Goal: Participate in discussion: Engage in conversation with other users on a specific topic

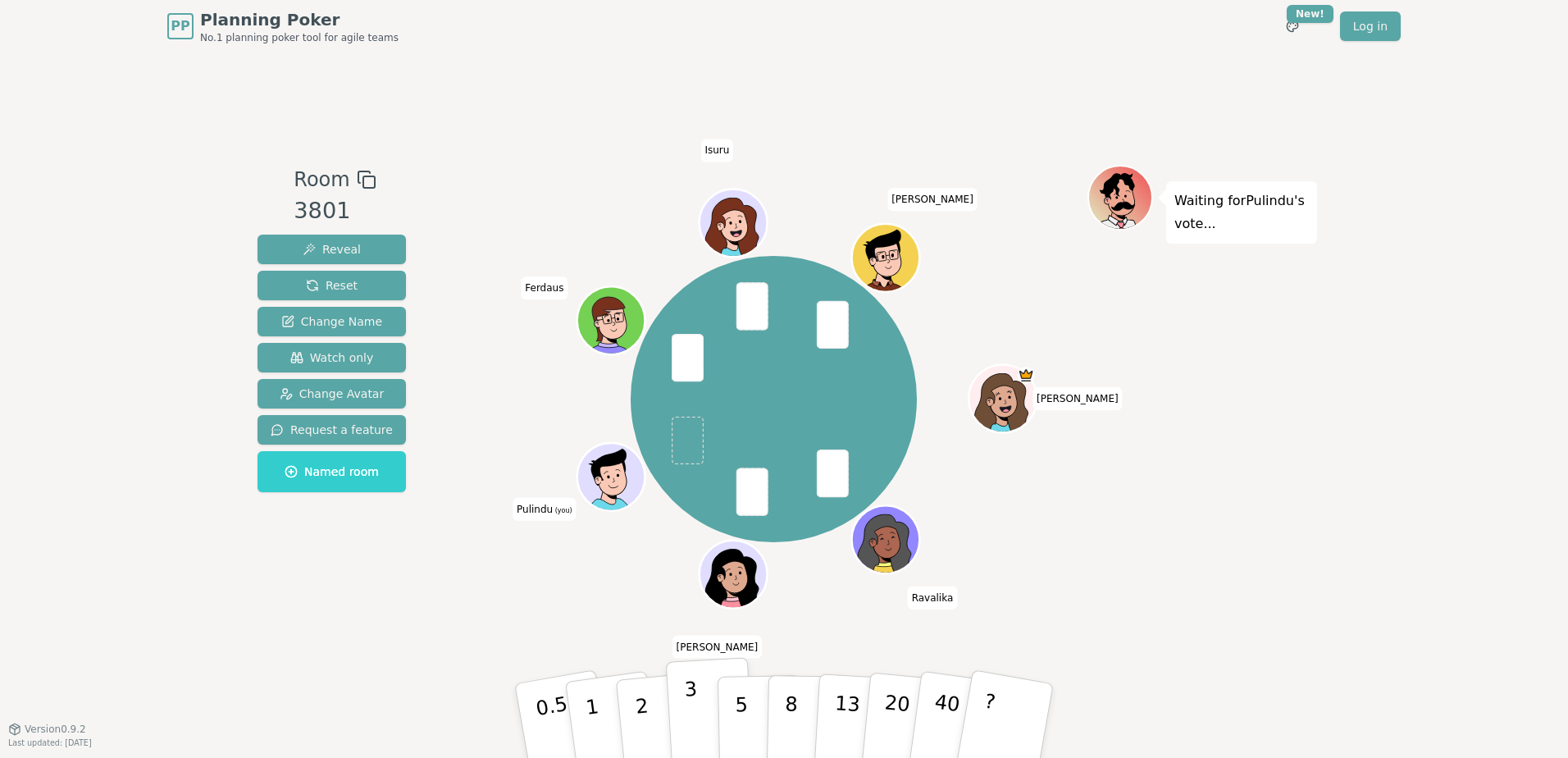
click at [689, 716] on p "3" at bounding box center [693, 722] width 18 height 90
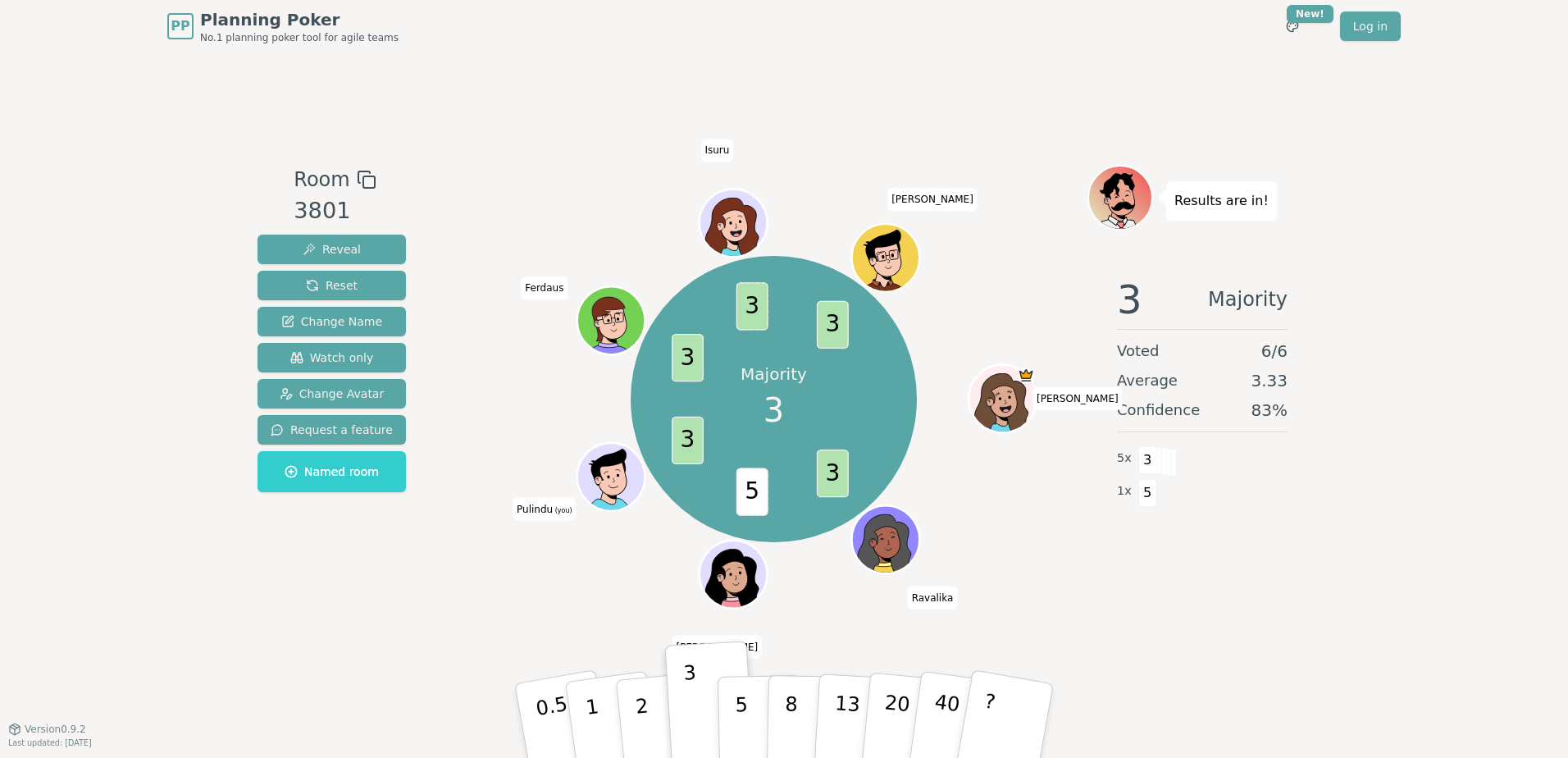
click at [283, 626] on div "Room 3801 Reveal Reset Change Name Watch only Change Avatar Request a feature N…" at bounding box center [784, 390] width 1066 height 676
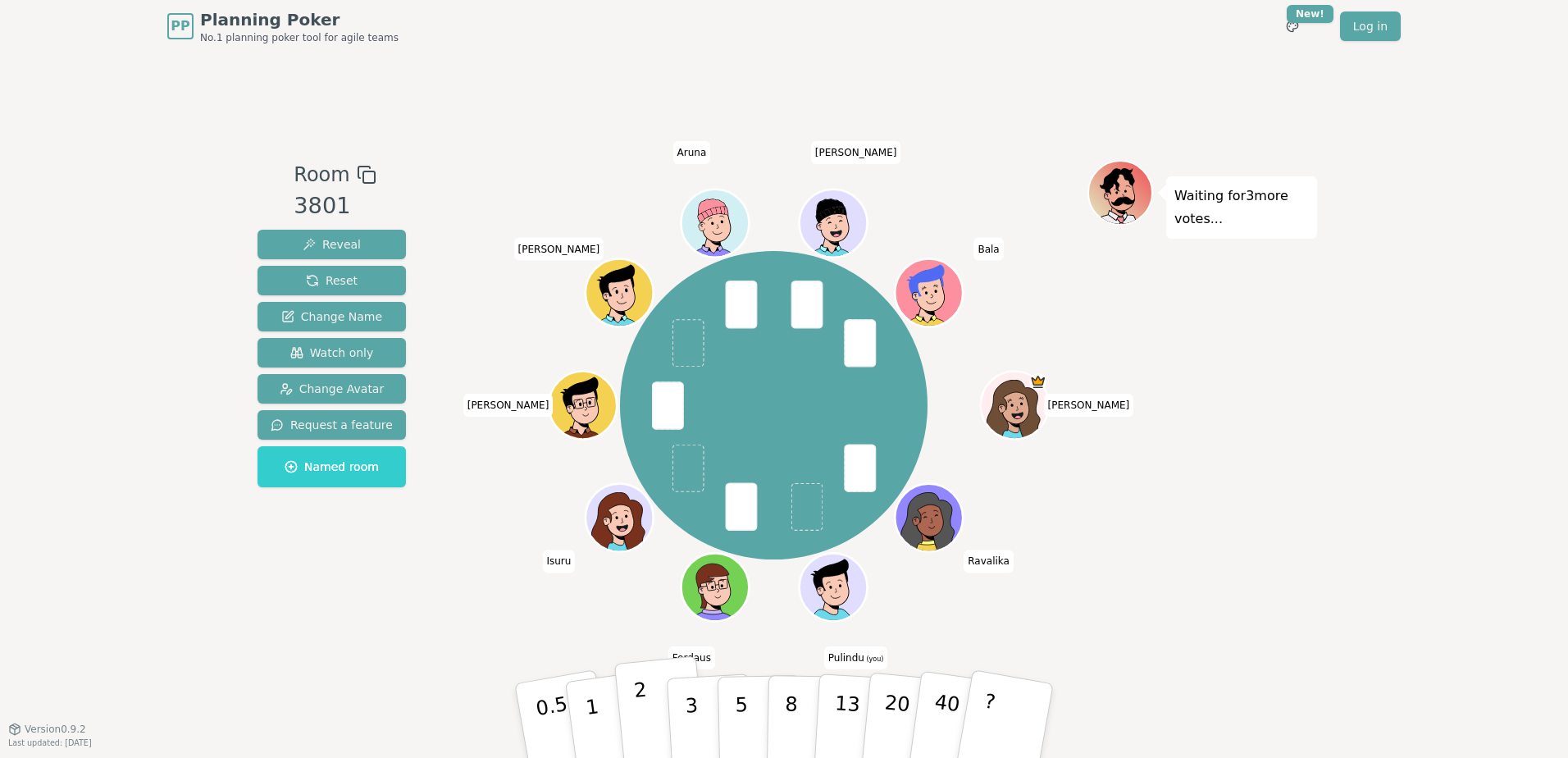
click at [648, 715] on button "2" at bounding box center [661, 722] width 94 height 130
click at [324, 661] on div "Room 3801 Reveal Reset Change Name Watch only Change Avatar Request a feature N…" at bounding box center [784, 390] width 1066 height 676
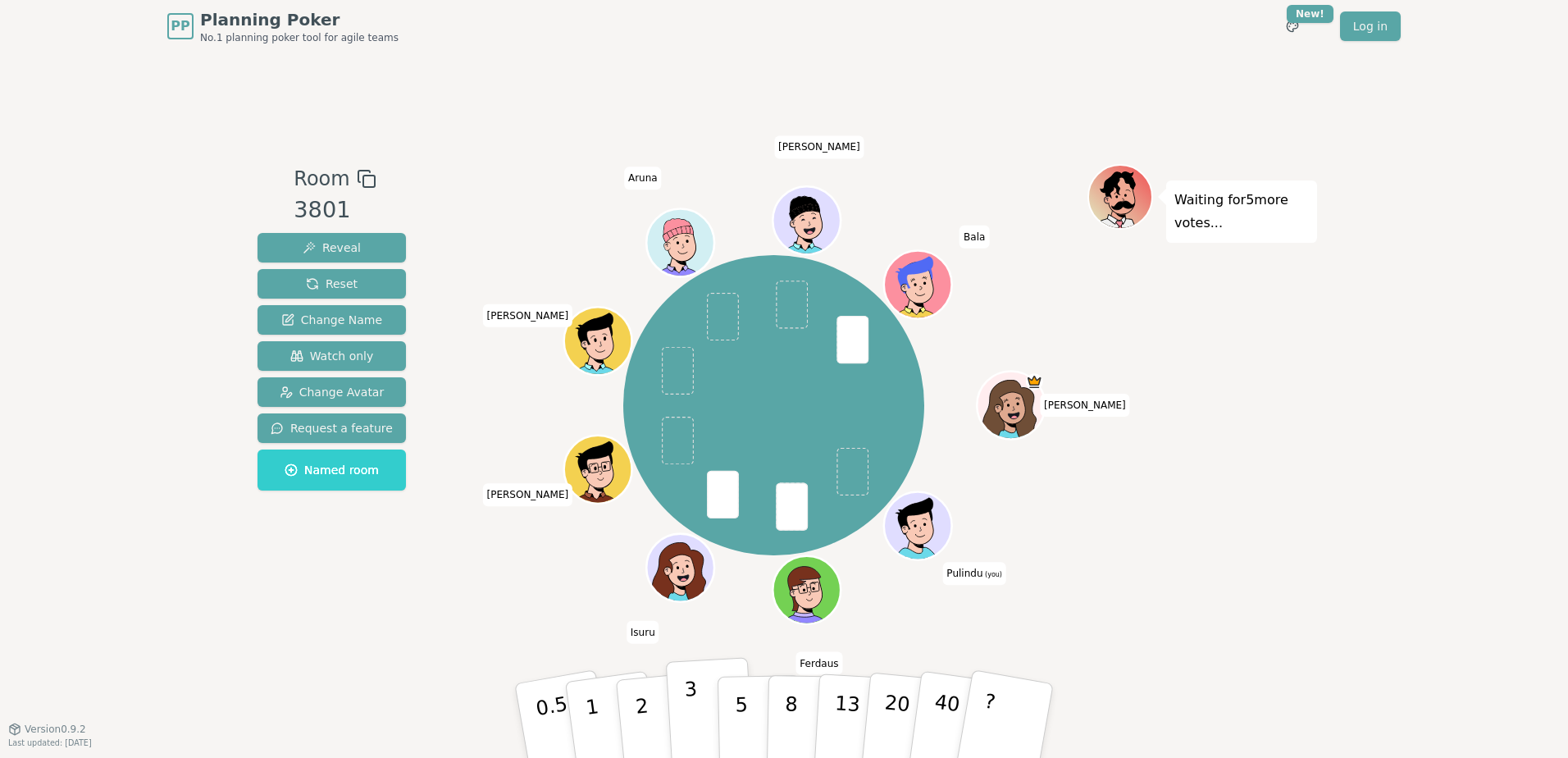
click at [694, 715] on p "3" at bounding box center [693, 722] width 18 height 90
click at [419, 645] on div "Room 3801 Reveal Reset Change Name Watch only Change Avatar Request a feature N…" at bounding box center [784, 390] width 1066 height 676
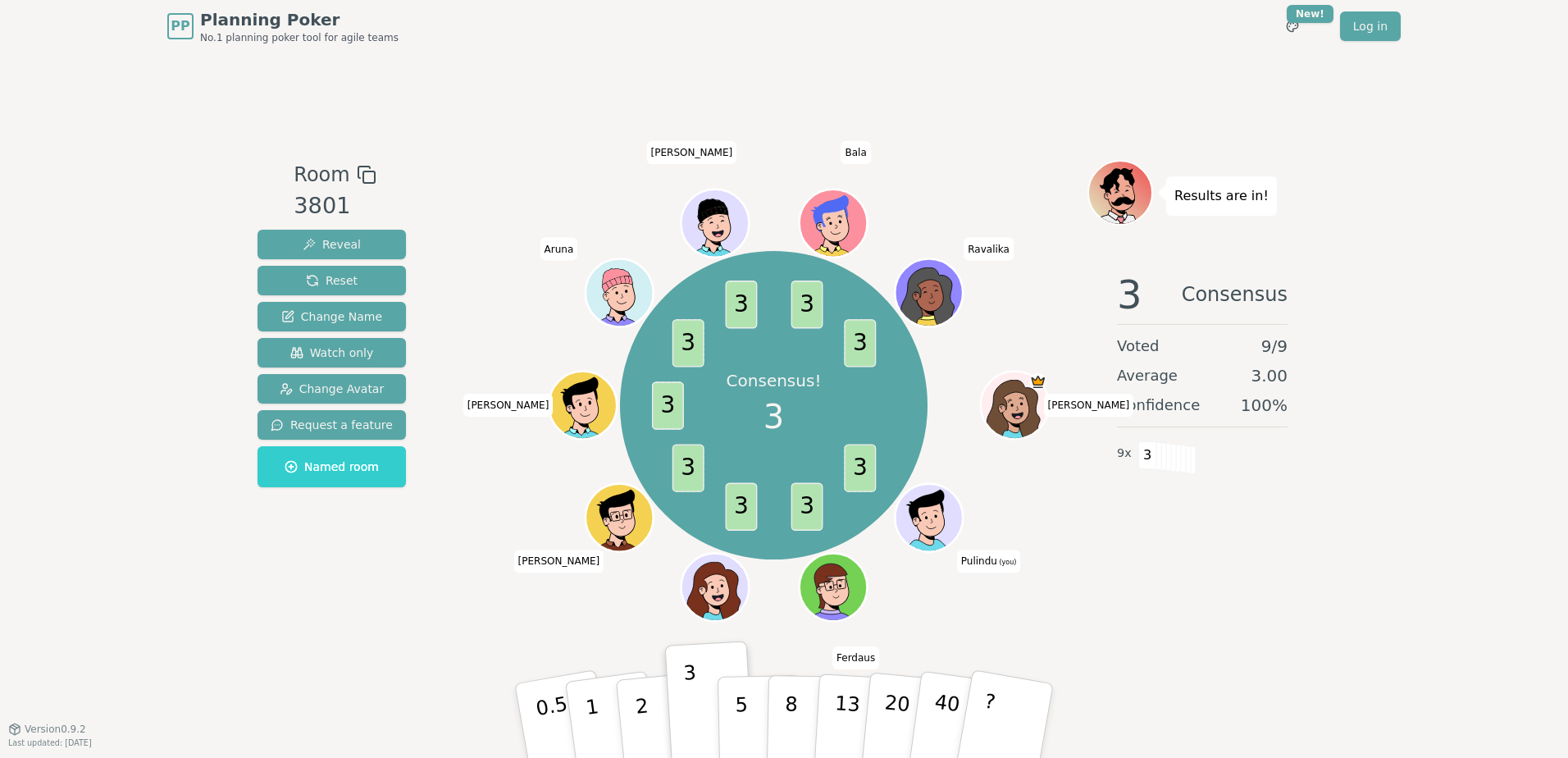
click at [1203, 609] on div "Results are in! 3 Consensus Voted 9 / 9 Average 3.00 Confidence 100 % 9 x 3" at bounding box center [1202, 390] width 229 height 461
